Goal: Task Accomplishment & Management: Use online tool/utility

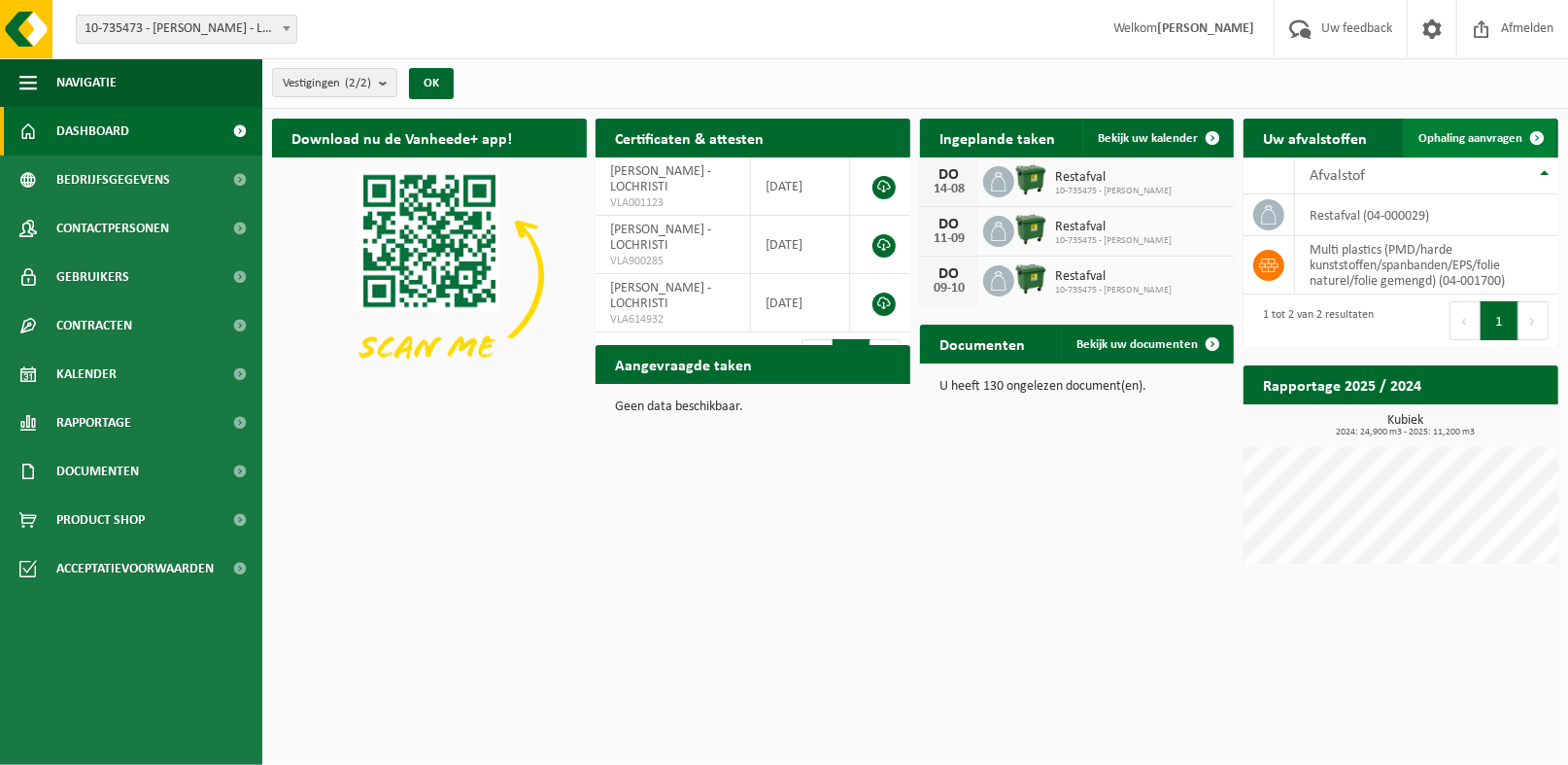
click at [1477, 150] on link "Ophaling aanvragen" at bounding box center [1479, 138] width 154 height 39
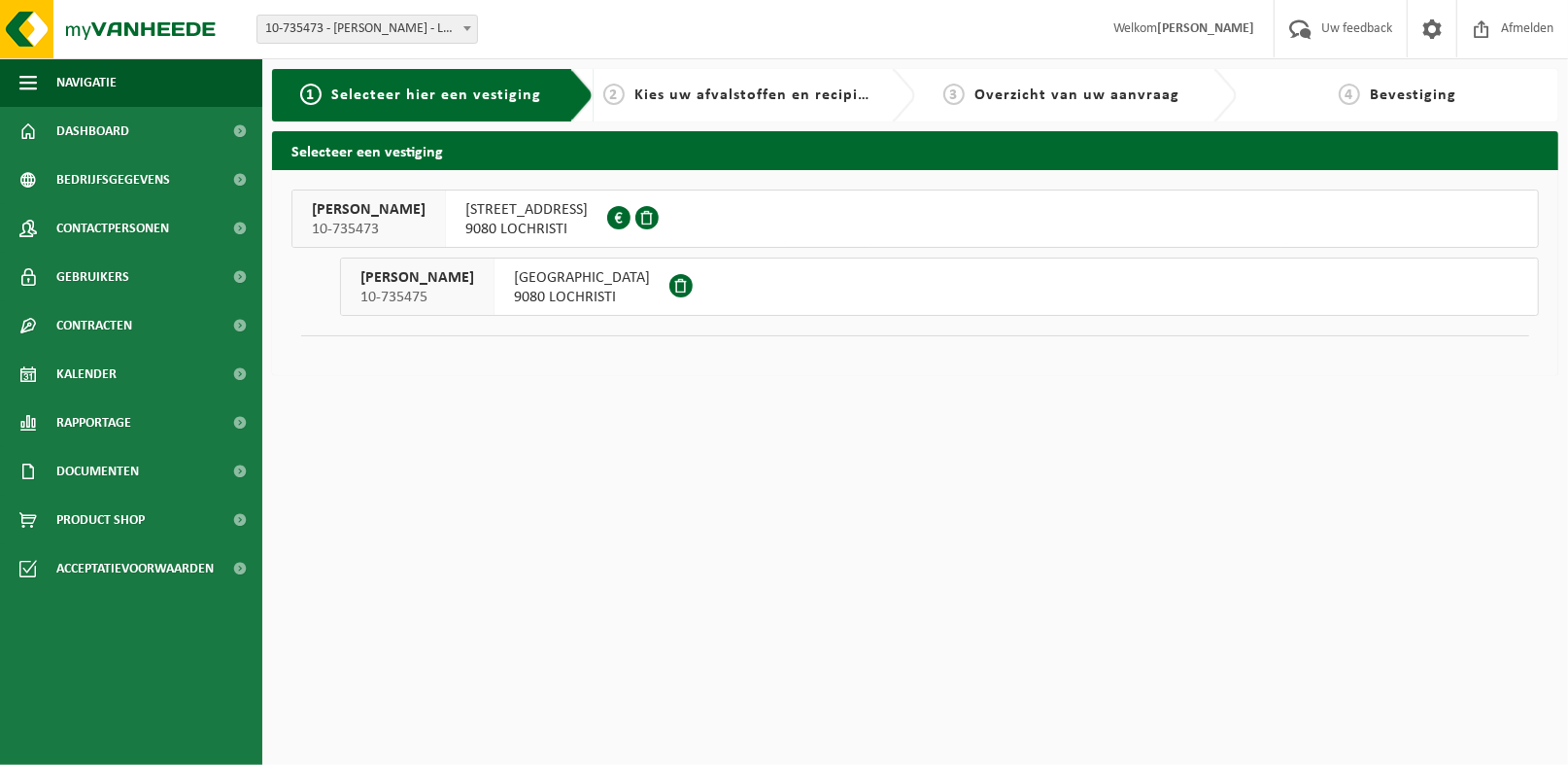
click at [514, 282] on span "[GEOGRAPHIC_DATA]" at bounding box center [582, 278] width 136 height 19
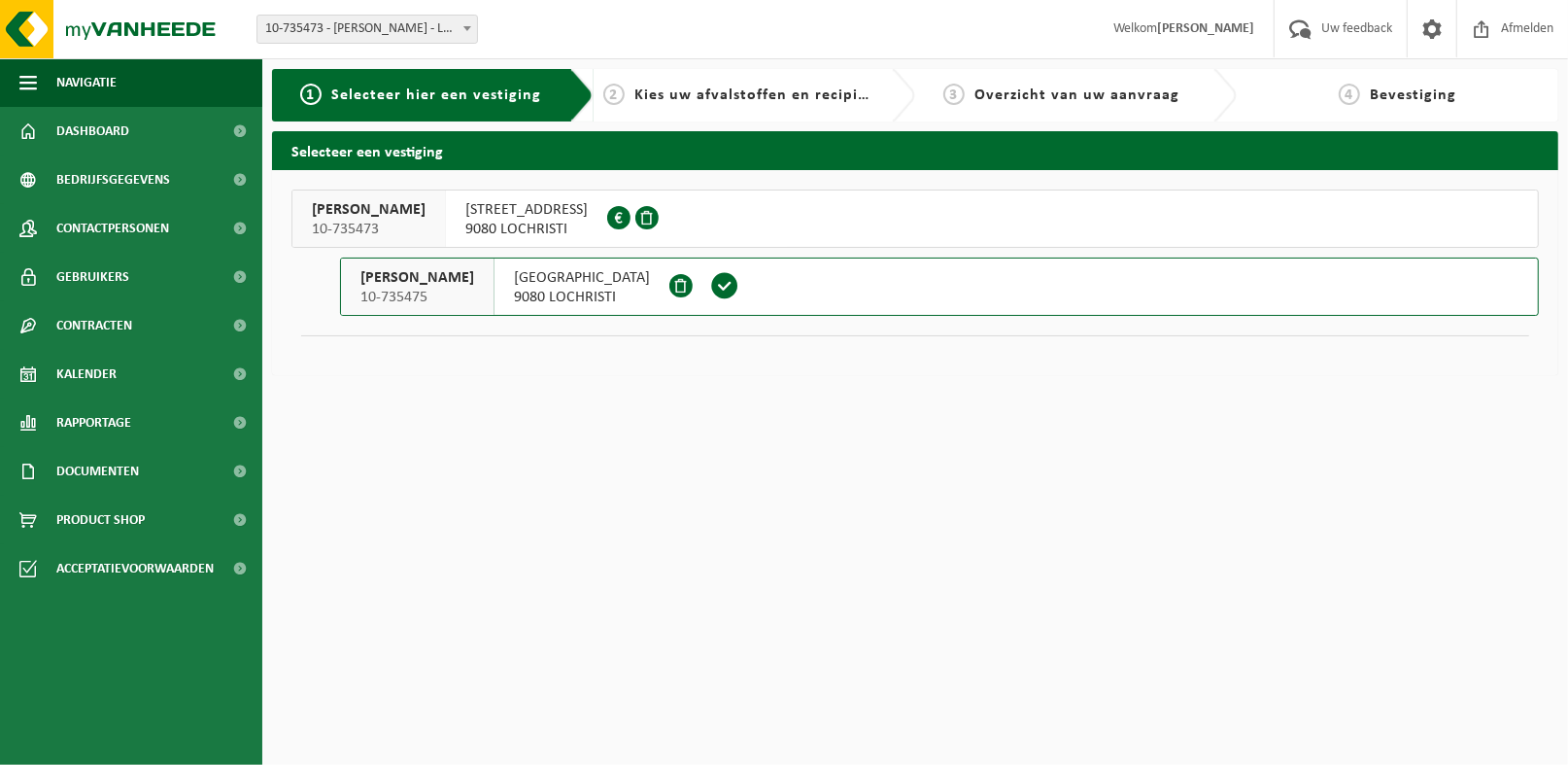
click at [536, 223] on span "9080 LOCHRISTI" at bounding box center [526, 229] width 123 height 19
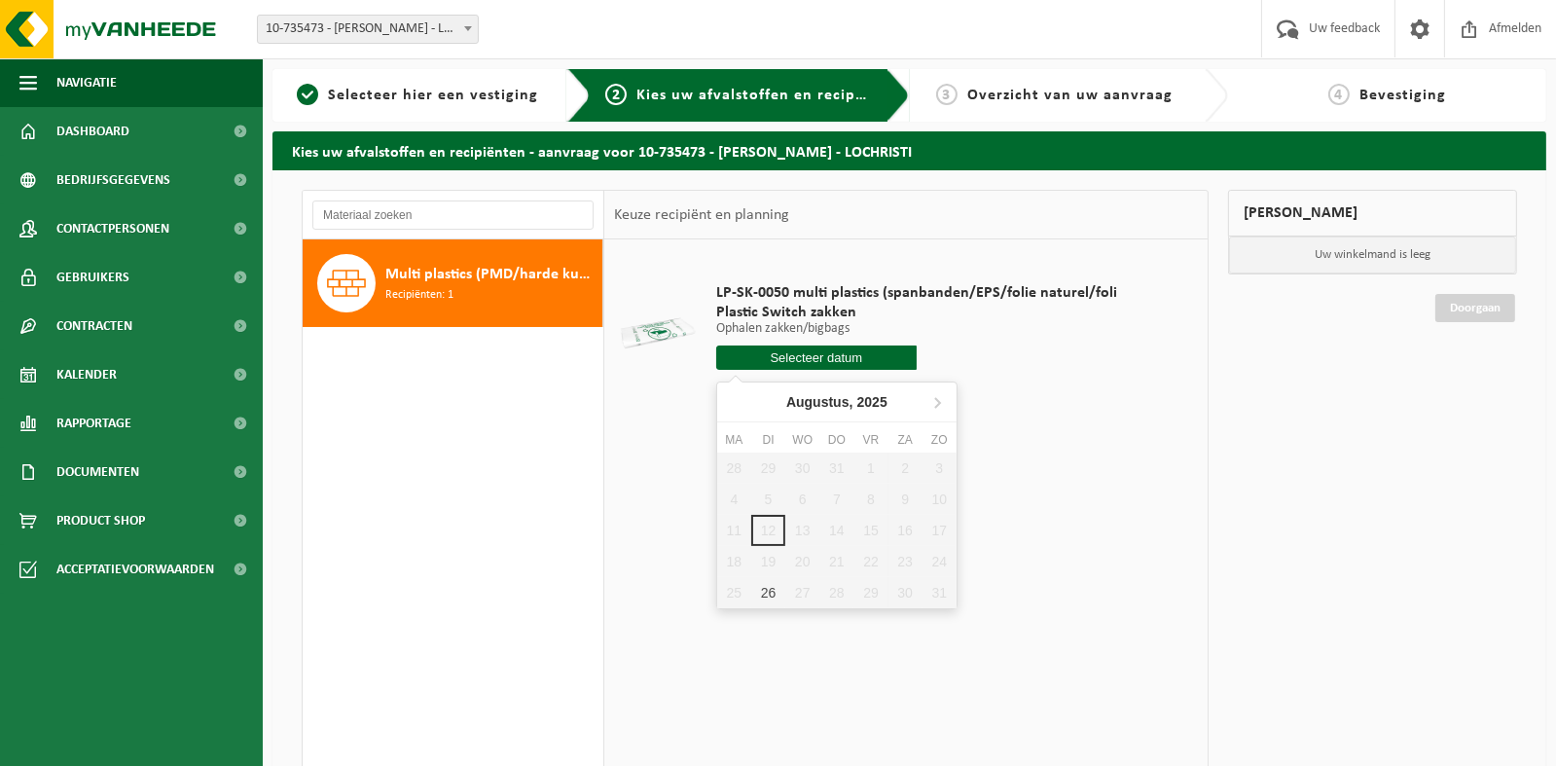
click at [813, 356] on input "text" at bounding box center [816, 358] width 200 height 24
click at [869, 531] on div "28 29 30 31 1 2 3 4 5 6 7 8 9 10 11 12 13 14 15 16 17 18 19 20 21 22 23 24 25 2…" at bounding box center [836, 531] width 239 height 156
click at [1511, 30] on span "Afmelden" at bounding box center [1515, 28] width 62 height 57
